Goal: Information Seeking & Learning: Understand process/instructions

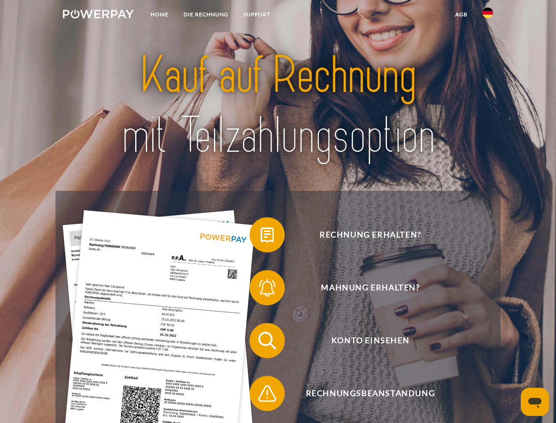
click at [98, 15] on img at bounding box center [98, 14] width 71 height 9
click at [488, 15] on img at bounding box center [488, 12] width 11 height 11
click at [461, 15] on link "agb" at bounding box center [461, 15] width 27 height 16
click at [261, 236] on span at bounding box center [254, 235] width 44 height 44
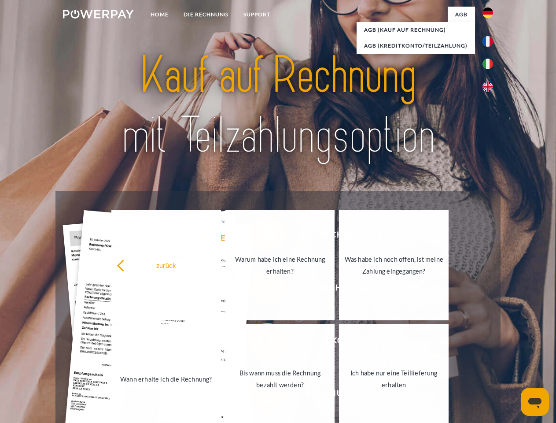
click at [221, 342] on link "Wann erhalte ich die Rechnung?" at bounding box center [166, 379] width 110 height 110
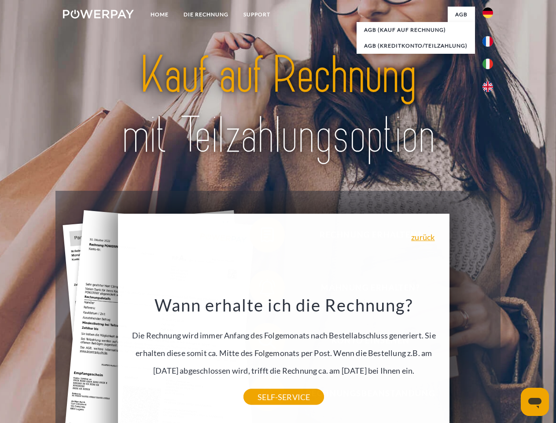
click at [535, 402] on icon "Messaging-Fenster öffnen" at bounding box center [534, 403] width 13 height 11
